Goal: Task Accomplishment & Management: Manage account settings

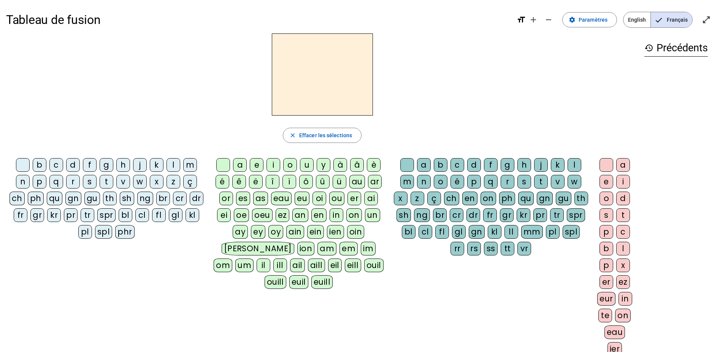
click at [24, 162] on div at bounding box center [23, 165] width 14 height 14
click at [37, 165] on div "b" at bounding box center [40, 165] width 14 height 14
click at [227, 162] on div at bounding box center [223, 165] width 14 height 14
click at [287, 161] on div "o" at bounding box center [290, 165] width 14 height 14
click at [404, 162] on div at bounding box center [407, 165] width 14 height 14
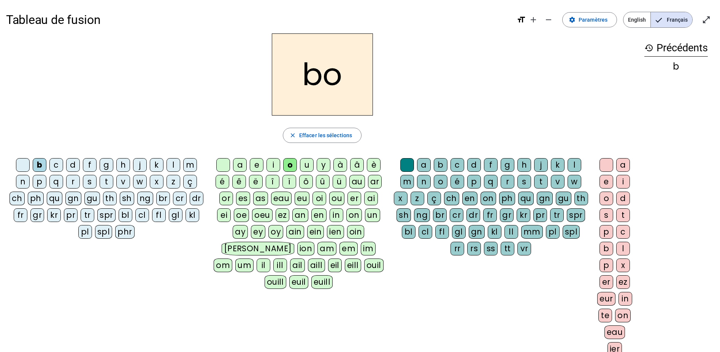
click at [444, 184] on div "o" at bounding box center [441, 182] width 14 height 14
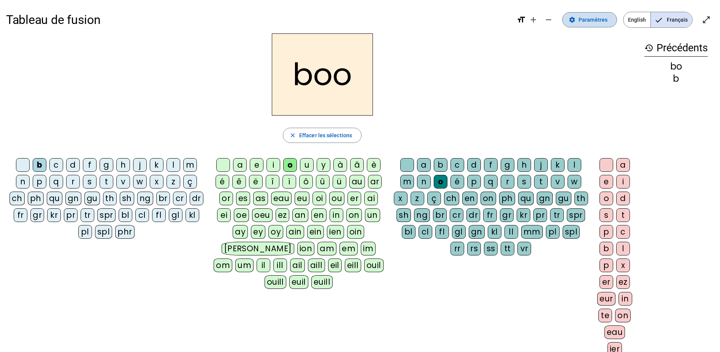
click at [589, 16] on span "Paramètres" at bounding box center [593, 19] width 29 height 9
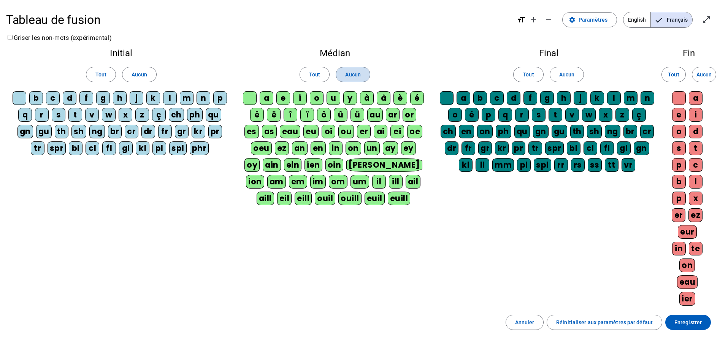
click at [360, 78] on span "Aucun" at bounding box center [352, 74] width 15 height 9
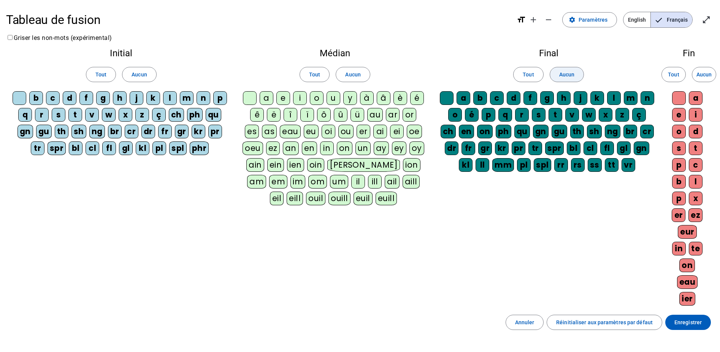
click at [575, 73] on span at bounding box center [566, 74] width 33 height 18
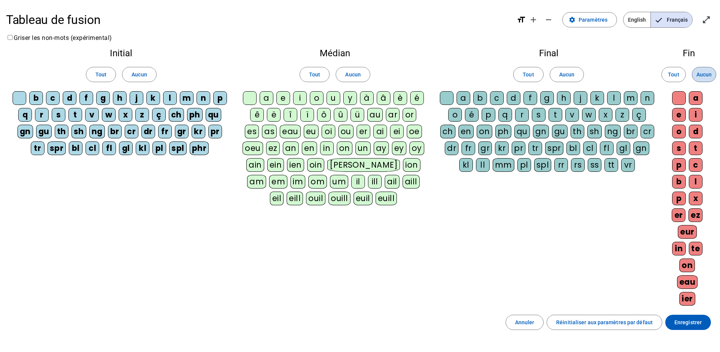
click at [704, 80] on span at bounding box center [704, 74] width 24 height 18
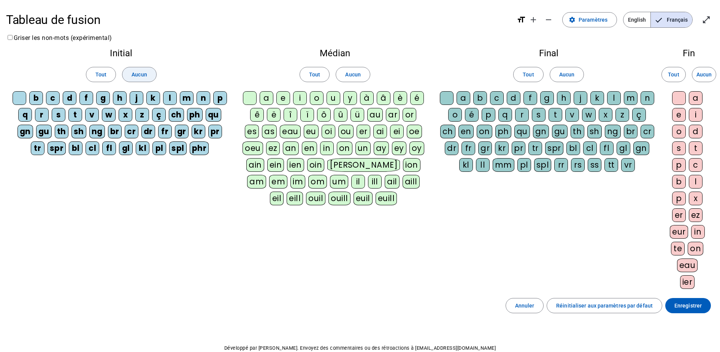
click at [132, 72] on span "Aucun" at bounding box center [139, 74] width 15 height 9
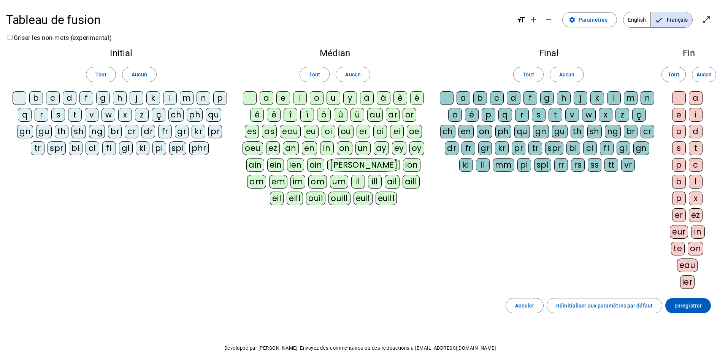
click at [22, 96] on div at bounding box center [20, 98] width 14 height 14
click at [32, 97] on div "b" at bounding box center [36, 98] width 14 height 14
click at [257, 96] on letter-bubble at bounding box center [251, 99] width 17 height 17
click at [318, 102] on div "o" at bounding box center [317, 98] width 14 height 14
click at [448, 96] on div at bounding box center [447, 98] width 14 height 14
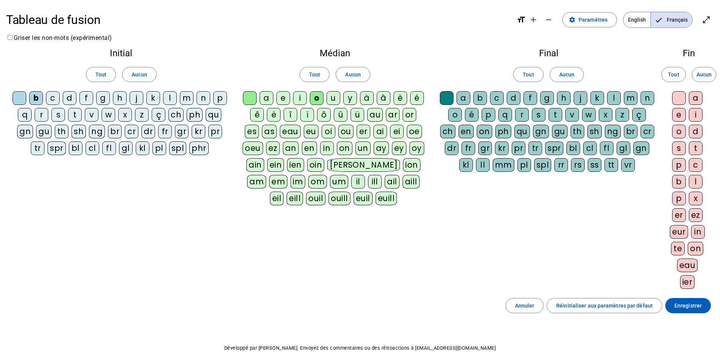
click at [610, 98] on div "l" at bounding box center [614, 98] width 14 height 14
click at [613, 101] on div "l" at bounding box center [614, 98] width 14 height 14
click at [611, 98] on div "l" at bounding box center [614, 98] width 14 height 14
click at [55, 115] on div "s" at bounding box center [58, 115] width 14 height 14
click at [301, 102] on div "i" at bounding box center [300, 98] width 14 height 14
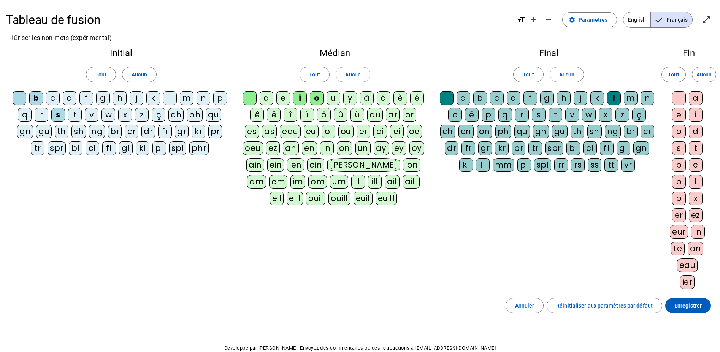
click at [201, 99] on div "n" at bounding box center [204, 98] width 14 height 14
click at [282, 101] on div "e" at bounding box center [283, 98] width 14 height 14
click at [165, 97] on div "l" at bounding box center [170, 98] width 14 height 14
click at [262, 98] on div "a" at bounding box center [267, 98] width 14 height 14
click at [96, 113] on div "v" at bounding box center [92, 115] width 14 height 14
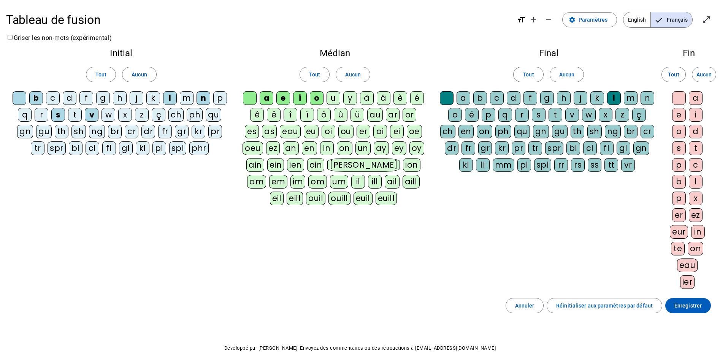
click at [71, 116] on div "t" at bounding box center [75, 115] width 14 height 14
click at [70, 96] on div "d" at bounding box center [70, 98] width 14 height 14
click at [191, 101] on div "m" at bounding box center [187, 98] width 14 height 14
click at [501, 103] on div "c" at bounding box center [497, 98] width 14 height 14
click at [689, 308] on span "Enregistrer" at bounding box center [687, 305] width 27 height 9
